Goal: Information Seeking & Learning: Learn about a topic

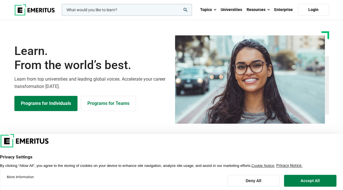
click at [77, 9] on input "woocommerce-product-search-field-0" at bounding box center [127, 10] width 130 height 12
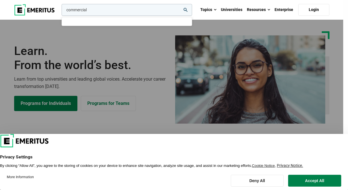
type input "commercial"
click at [60, 11] on button "search" at bounding box center [60, 11] width 0 height 0
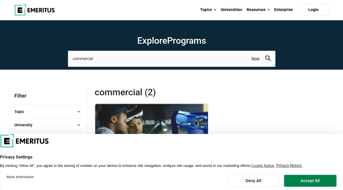
drag, startPoint x: 93, startPoint y: 64, endPoint x: 95, endPoint y: 60, distance: 4.1
click at [95, 60] on input "commercial" at bounding box center [172, 59] width 208 height 16
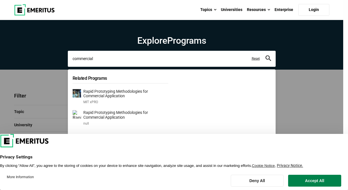
drag, startPoint x: 99, startPoint y: 59, endPoint x: 56, endPoint y: 56, distance: 43.3
click at [68, 56] on div "commercial Related Programs Rapid Prototyping Methodologies for Commercial Appl…" at bounding box center [172, 59] width 208 height 16
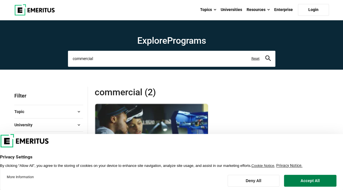
click at [265, 56] on button "search" at bounding box center [268, 59] width 6 height 6
click at [300, 177] on button "Accept All" at bounding box center [310, 181] width 52 height 12
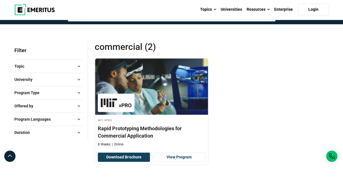
scroll to position [45, 0]
